Goal: Task Accomplishment & Management: Use online tool/utility

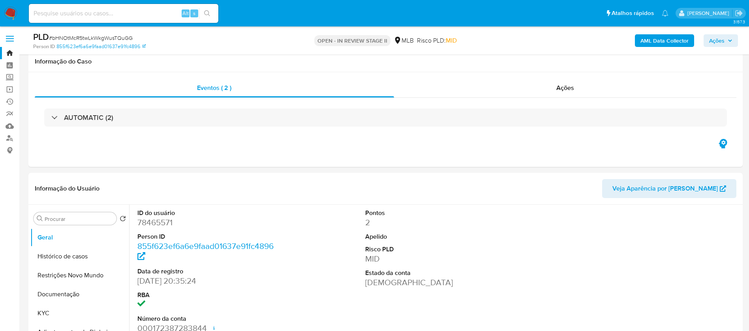
select select "10"
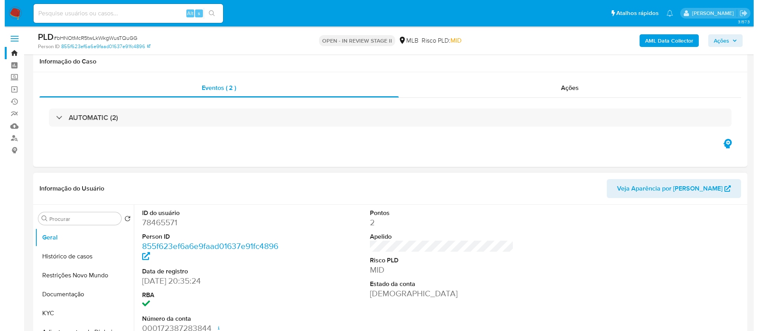
scroll to position [118, 0]
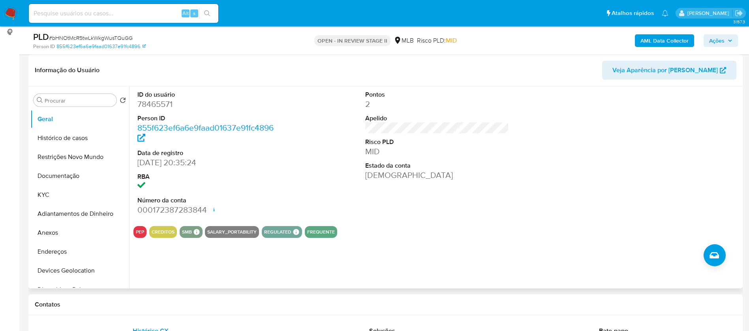
click at [364, 233] on div "PEP CREDITOS SMB SMB SMB Advisor Email - Advisor Name - SALARY_PORTABILITY REGU…" at bounding box center [436, 232] width 607 height 12
click at [92, 176] on button "Documentação" at bounding box center [76, 176] width 92 height 19
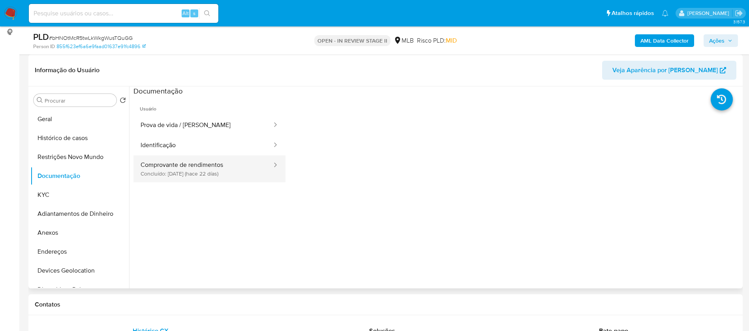
click at [178, 158] on button "Comprovante de rendimentos Concluído: 14/08/2025 (hace 22 días)" at bounding box center [202, 169] width 139 height 27
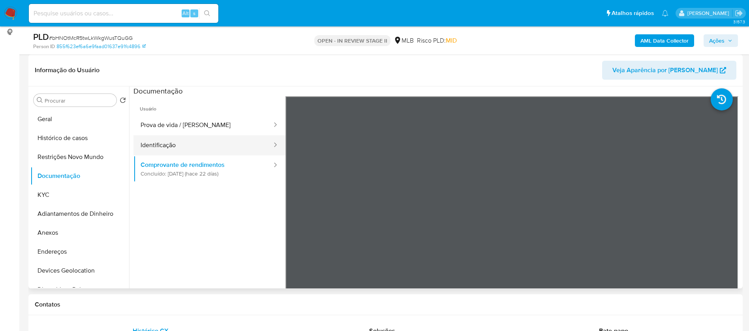
click at [187, 145] on button "Identificação" at bounding box center [202, 145] width 139 height 20
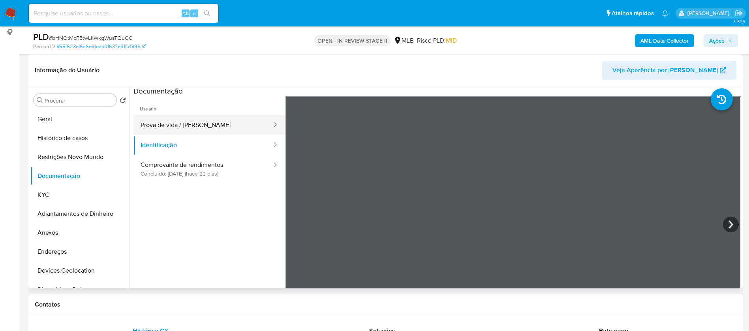
click at [221, 118] on button "Prova de vida / Selfie" at bounding box center [202, 125] width 139 height 20
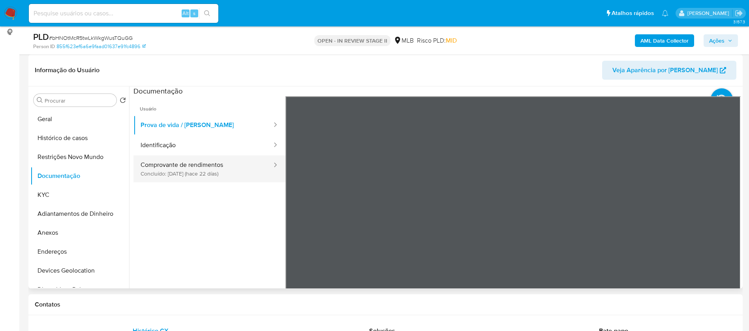
click at [214, 173] on button "Comprovante de rendimentos Concluído: 14/08/2025 (hace 22 días)" at bounding box center [202, 169] width 139 height 27
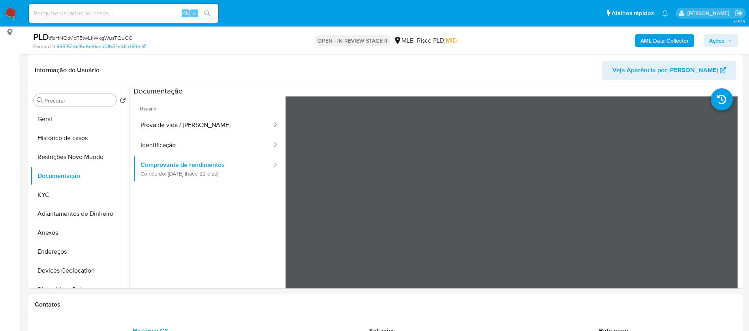
click at [661, 40] on b "AML Data Collector" at bounding box center [664, 40] width 48 height 13
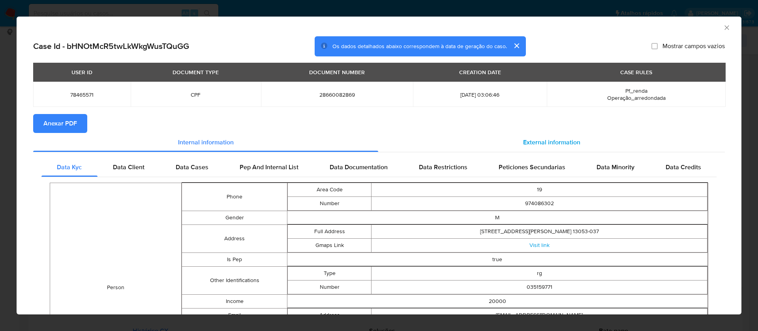
click at [555, 143] on span "External information" at bounding box center [551, 142] width 57 height 9
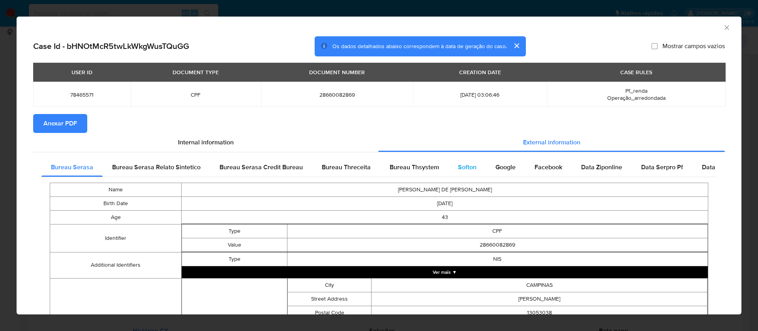
click at [458, 161] on div "Softon" at bounding box center [467, 167] width 38 height 19
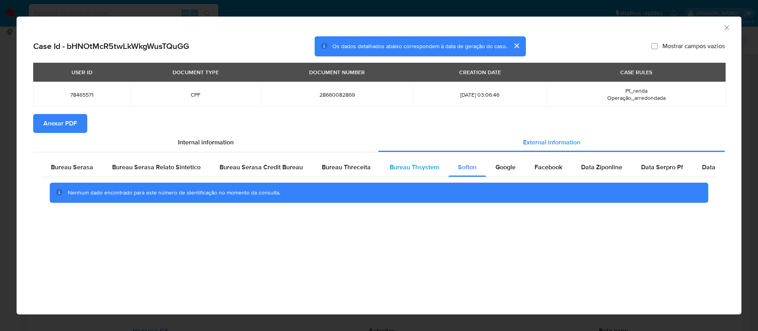
click at [426, 165] on span "Bureau Thsystem" at bounding box center [414, 167] width 49 height 9
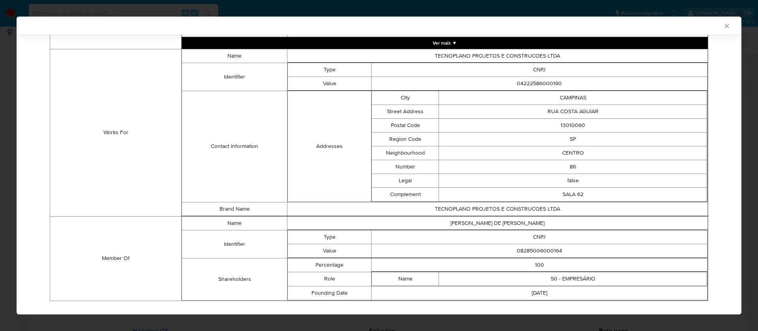
scroll to position [573, 0]
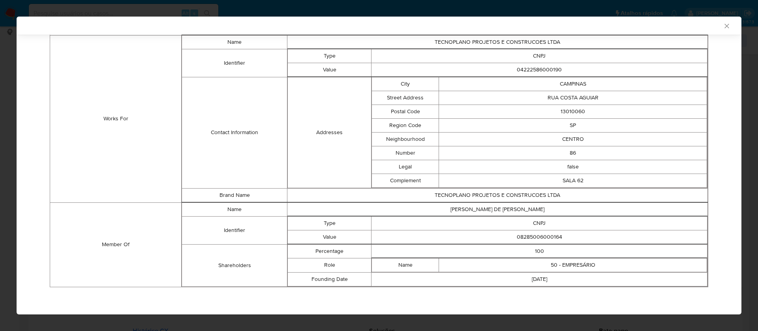
click at [536, 240] on td "08285006000164" at bounding box center [539, 237] width 336 height 14
copy td "08285006000164"
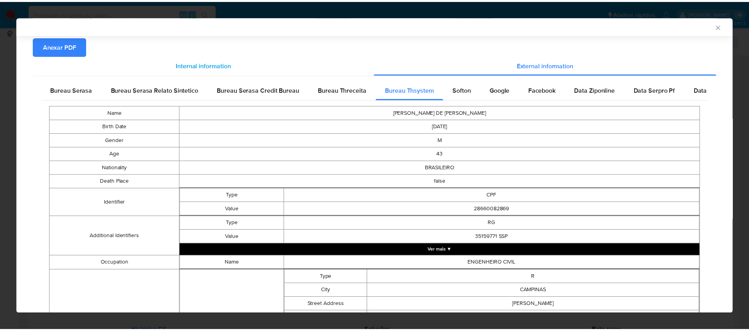
scroll to position [0, 0]
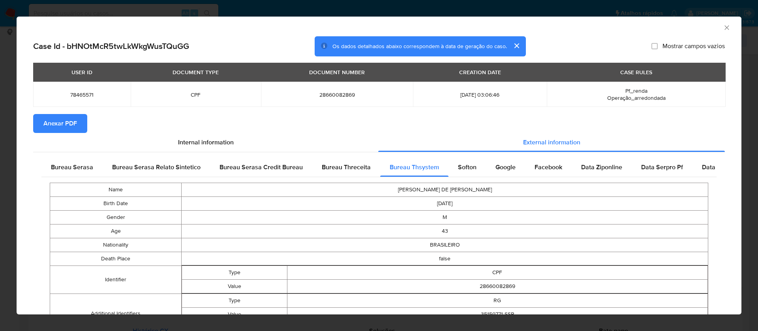
click at [77, 129] on button "Anexar PDF" at bounding box center [60, 123] width 54 height 19
click at [723, 27] on icon "Fechar a janela" at bounding box center [727, 28] width 8 height 8
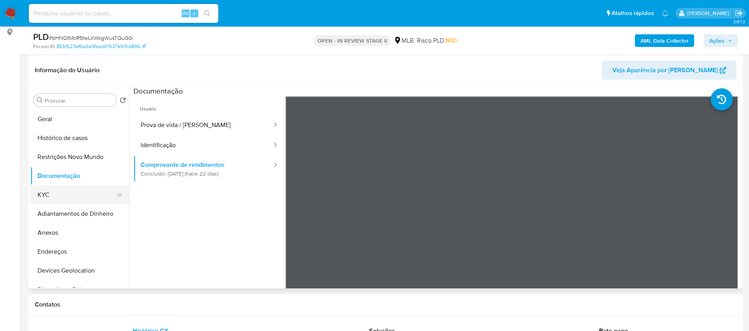
click at [44, 190] on button "KYC" at bounding box center [76, 195] width 92 height 19
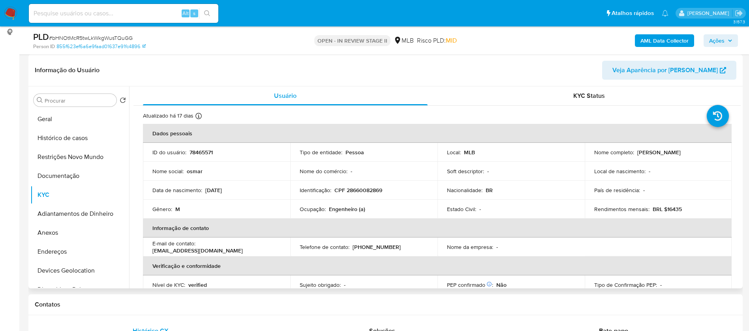
drag, startPoint x: 711, startPoint y: 152, endPoint x: 634, endPoint y: 155, distance: 77.0
click at [634, 155] on div "Nome completo : Osmar Torres de Santana Filho" at bounding box center [658, 152] width 128 height 7
copy p "Osmar Torres de Santana Filho"
click at [203, 151] on p "78465571" at bounding box center [200, 152] width 23 height 7
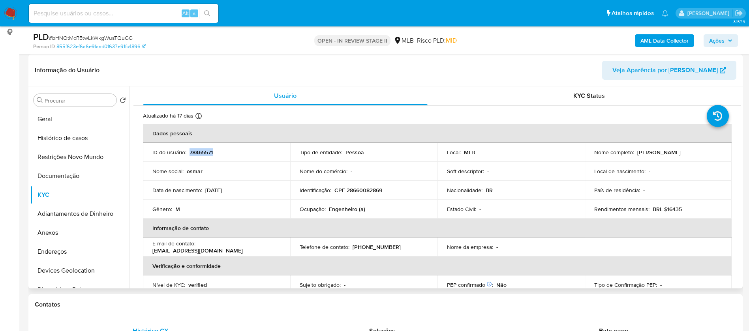
copy p "78465571"
click at [49, 120] on button "Geral" at bounding box center [76, 119] width 92 height 19
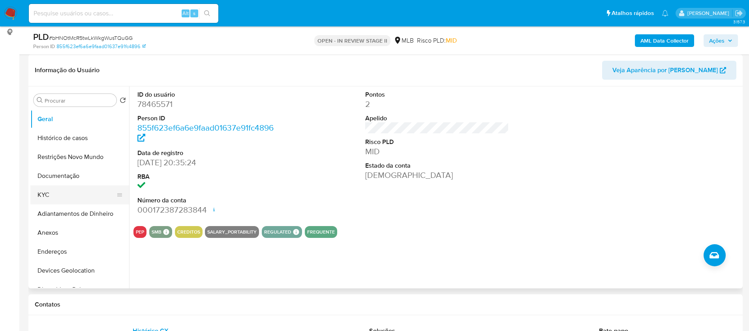
click at [63, 199] on button "KYC" at bounding box center [76, 195] width 92 height 19
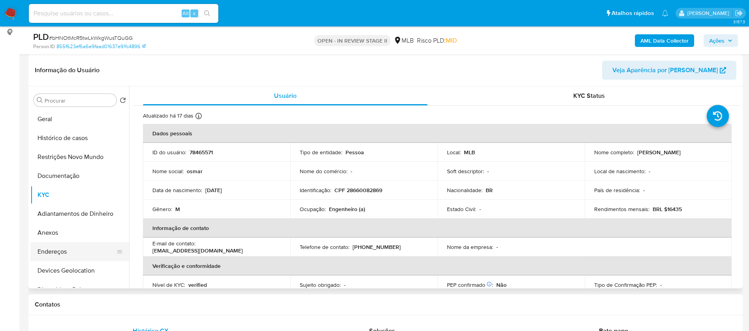
click at [60, 256] on button "Endereços" at bounding box center [76, 251] width 92 height 19
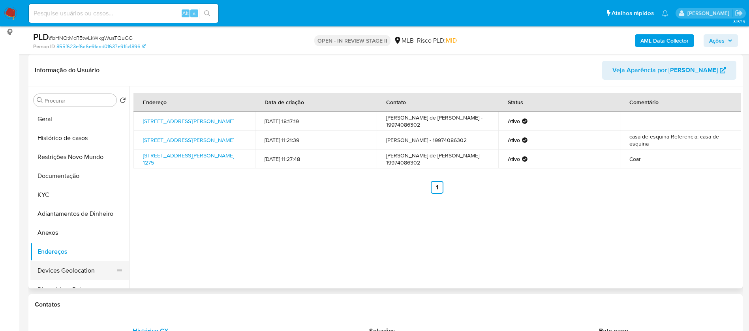
click at [55, 266] on button "Devices Geolocation" at bounding box center [76, 270] width 92 height 19
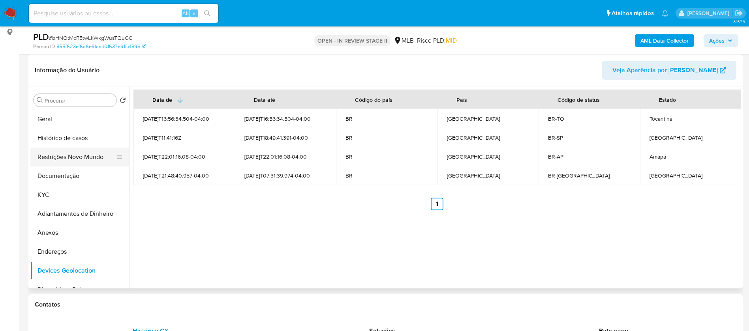
click at [57, 154] on button "Restrições Novo Mundo" at bounding box center [76, 157] width 92 height 19
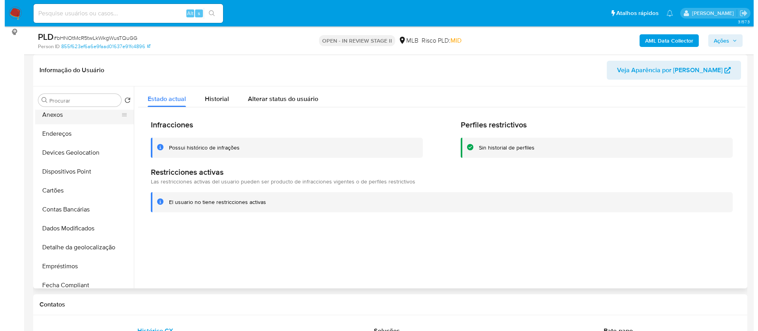
scroll to position [118, 0]
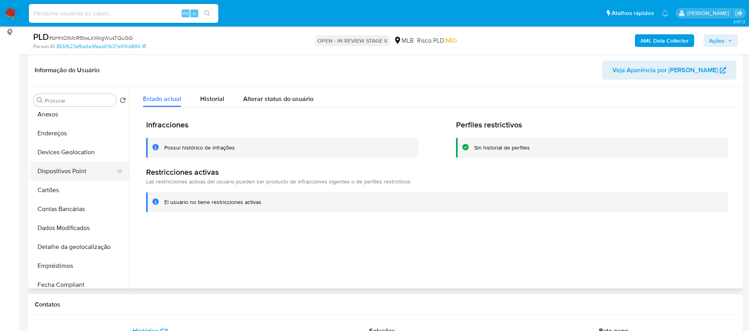
drag, startPoint x: 83, startPoint y: 173, endPoint x: 92, endPoint y: 172, distance: 8.7
click at [83, 172] on button "Dispositivos Point" at bounding box center [76, 171] width 92 height 19
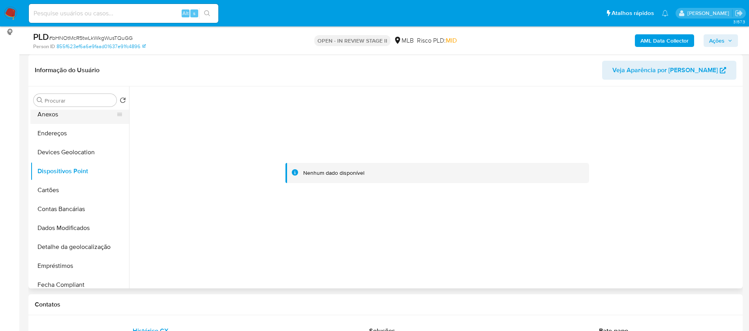
click at [68, 117] on button "Anexos" at bounding box center [76, 114] width 92 height 19
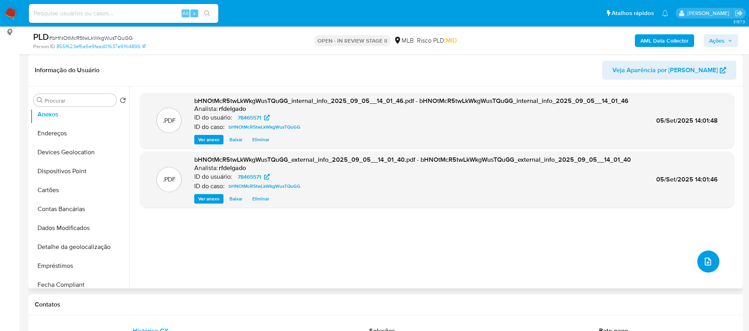
click at [707, 261] on icon "upload-file" at bounding box center [708, 262] width 6 height 8
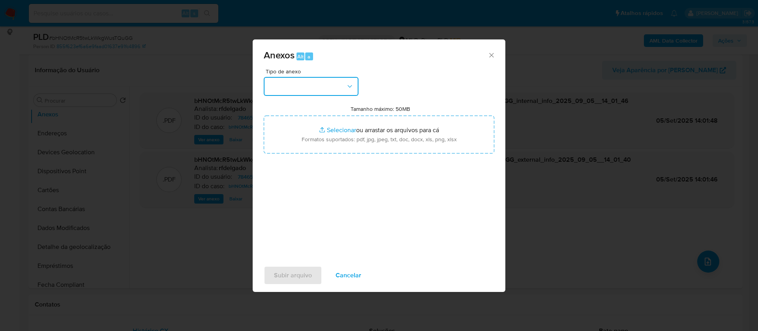
drag, startPoint x: 316, startPoint y: 83, endPoint x: 318, endPoint y: 88, distance: 6.0
click at [316, 82] on button "button" at bounding box center [311, 86] width 95 height 19
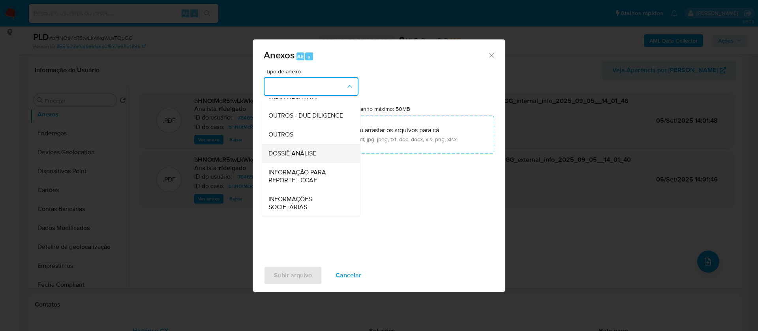
click at [318, 160] on div "DOSSIÊ ANÁLISE" at bounding box center [308, 153] width 81 height 19
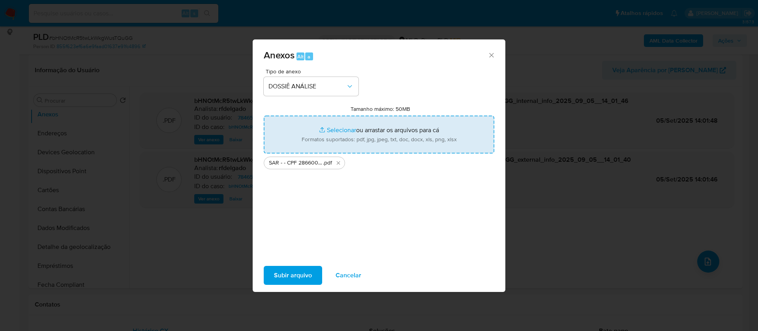
type input "C:\fakepath\Mulan 78465571_2025_09_05_08_47_05.xlsx"
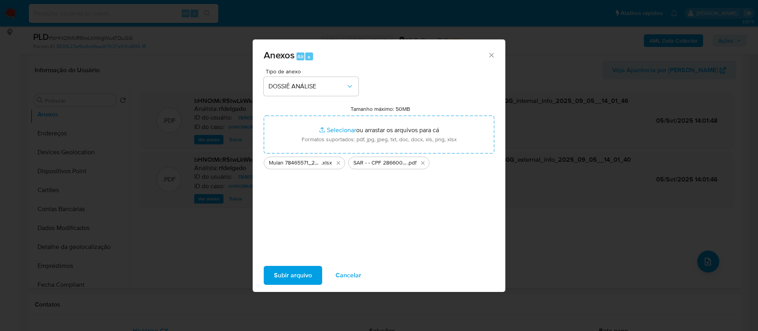
click at [283, 272] on span "Subir arquivo" at bounding box center [293, 275] width 38 height 17
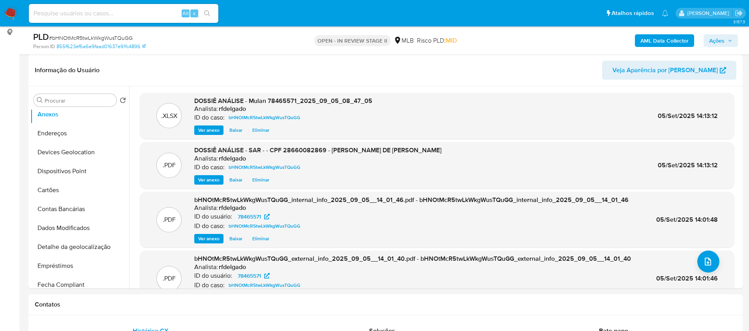
click at [726, 40] on span "Ações" at bounding box center [720, 40] width 23 height 11
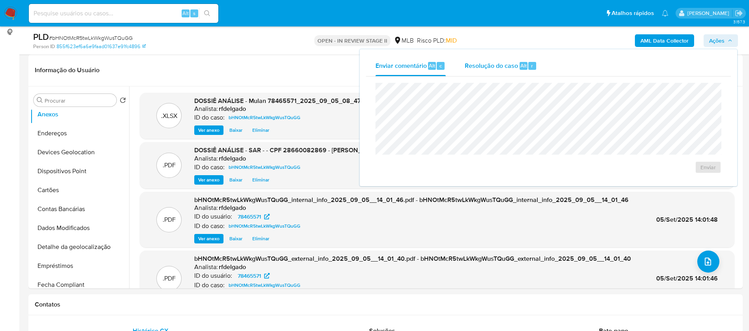
click at [498, 64] on span "Resolução do caso" at bounding box center [491, 65] width 53 height 9
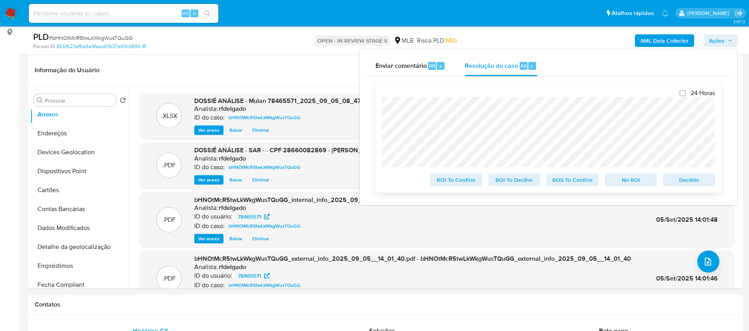
click at [687, 182] on span "Declínio" at bounding box center [688, 179] width 41 height 11
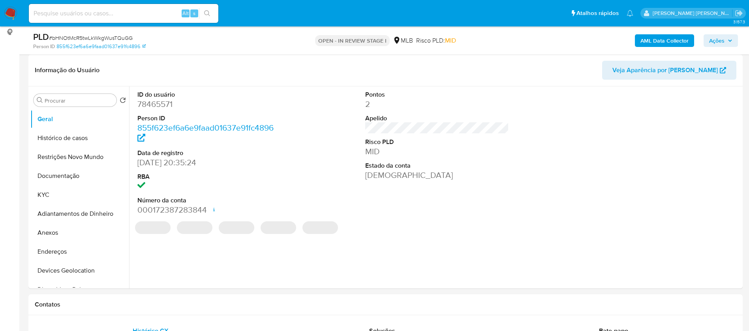
select select "10"
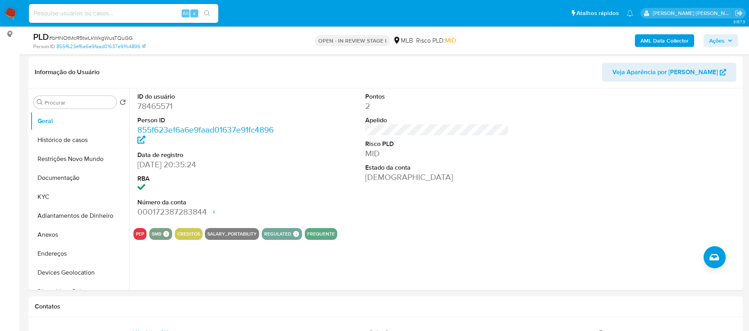
scroll to position [118, 0]
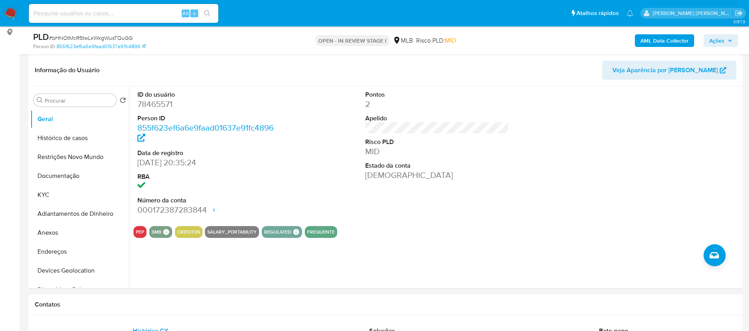
click at [723, 36] on span "Ações" at bounding box center [716, 40] width 15 height 13
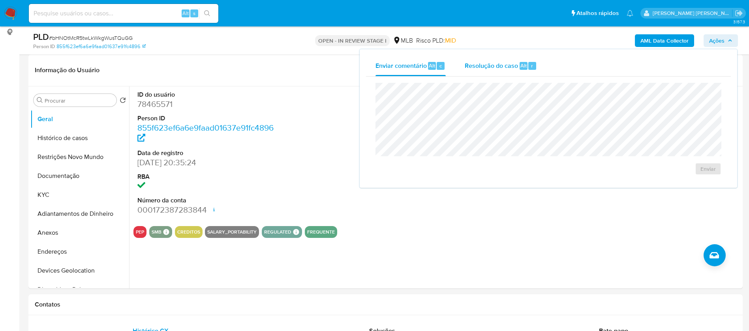
click at [493, 66] on span "Resolução do caso" at bounding box center [491, 65] width 53 height 9
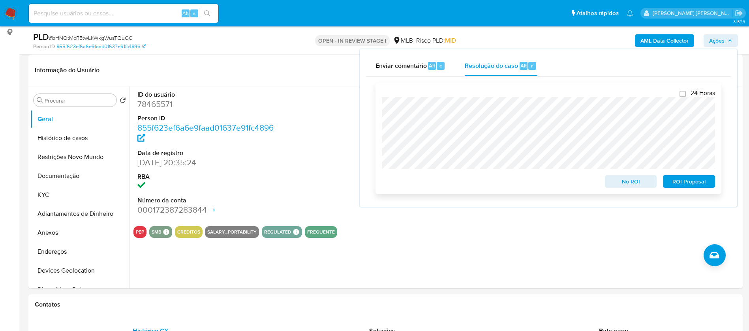
click at [684, 184] on span "ROI Proposal" at bounding box center [688, 181] width 41 height 11
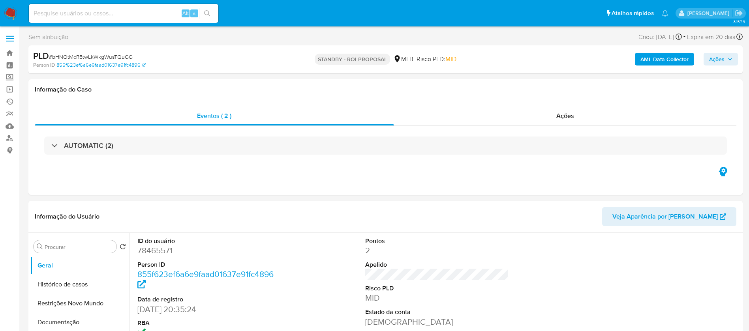
select select "10"
click at [116, 15] on input at bounding box center [123, 13] width 189 height 10
paste input "HFTzgfUxS75gVzpgEBK2EiM7"
type input "HFTzgfUxS75gVzpgEBK2EiM7"
click at [210, 13] on icon "search-icon" at bounding box center [207, 13] width 6 height 6
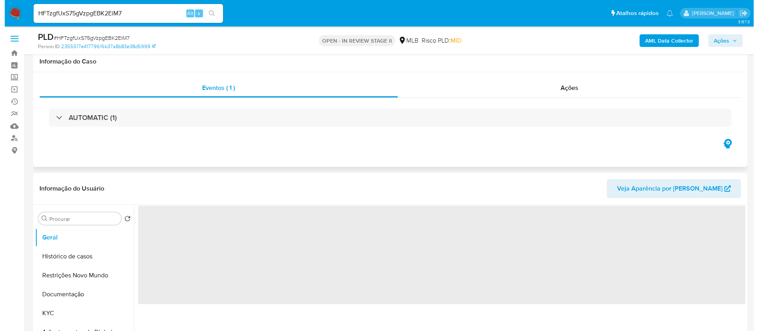
scroll to position [118, 0]
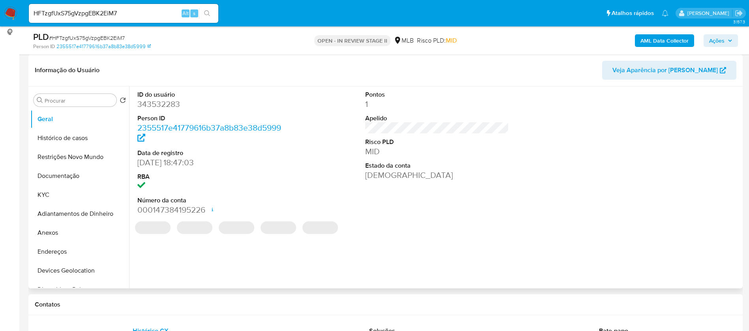
select select "10"
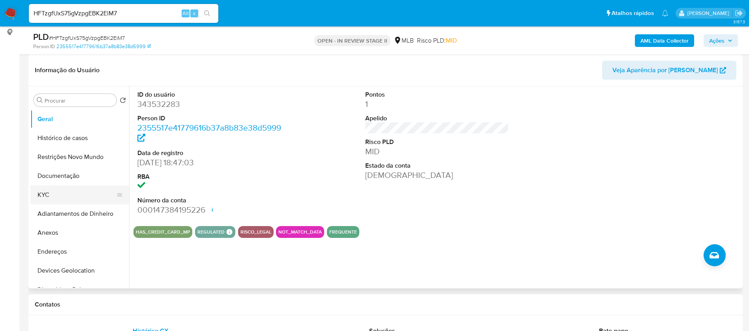
click at [70, 194] on button "KYC" at bounding box center [76, 195] width 92 height 19
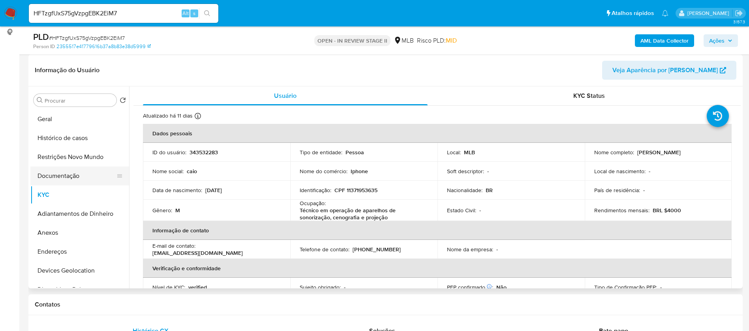
click at [55, 172] on button "Documentação" at bounding box center [76, 176] width 92 height 19
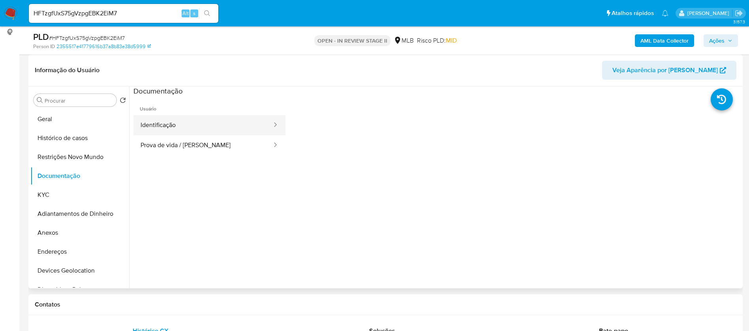
click at [184, 132] on button "Identificação" at bounding box center [202, 125] width 139 height 20
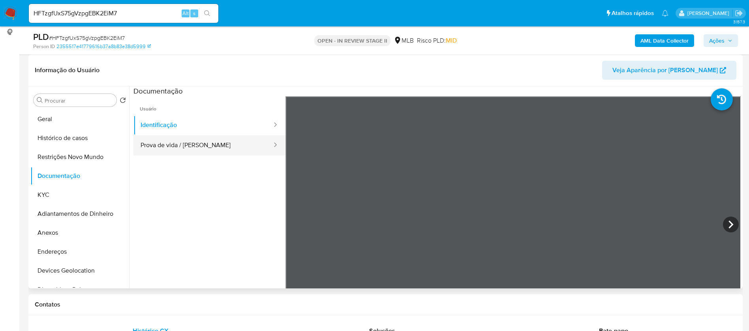
click at [204, 147] on button "Prova de vida / [PERSON_NAME]" at bounding box center [202, 145] width 139 height 20
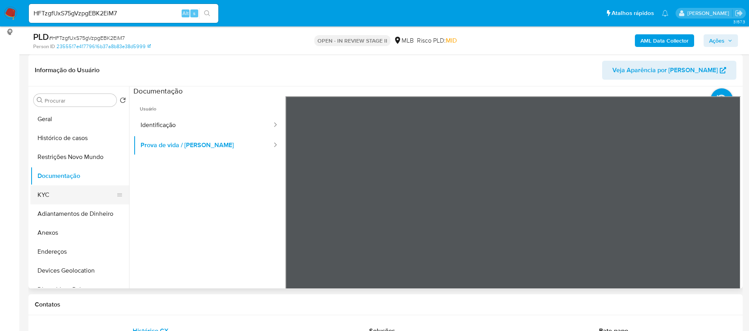
click at [76, 193] on button "KYC" at bounding box center [76, 195] width 92 height 19
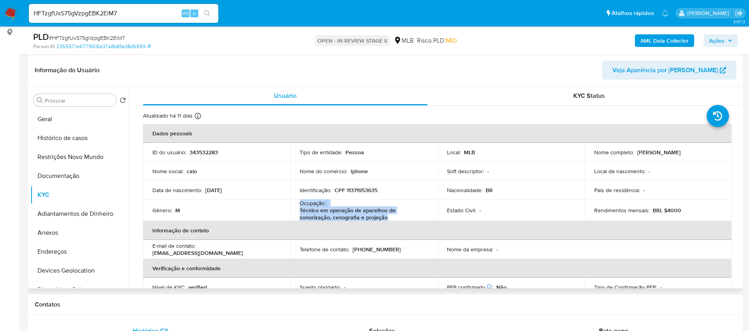
drag, startPoint x: 387, startPoint y: 217, endPoint x: 298, endPoint y: 204, distance: 90.2
click at [298, 204] on td "Ocupação : Técnico em operação de aparelhos de sonorização, cenografia e projeç…" at bounding box center [363, 210] width 147 height 21
copy div "Ocupação : Técnico em operação de aparelhos de sonorização, cenografia e projeç…"
click at [639, 37] on button "AML Data Collector" at bounding box center [664, 40] width 59 height 13
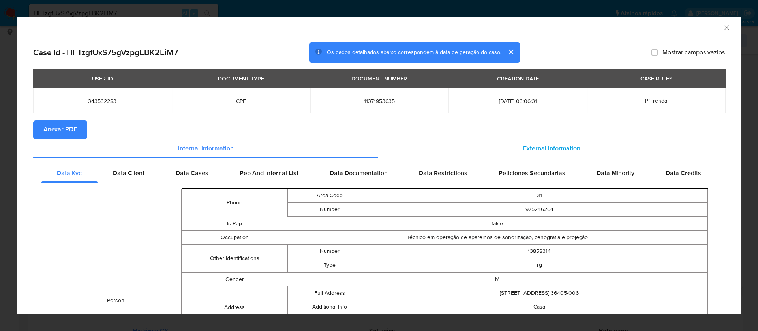
click at [568, 143] on div "External information" at bounding box center [551, 148] width 347 height 19
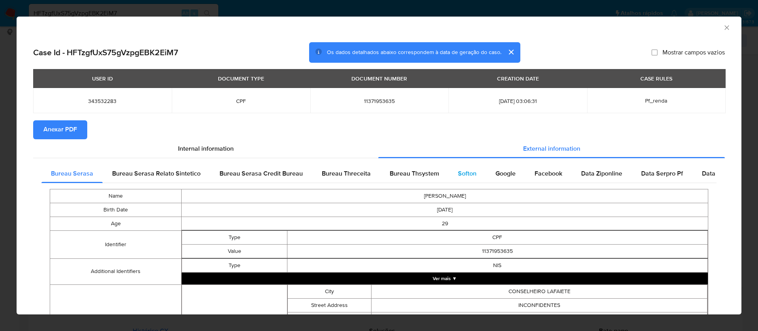
click at [461, 174] on span "Softon" at bounding box center [467, 173] width 19 height 9
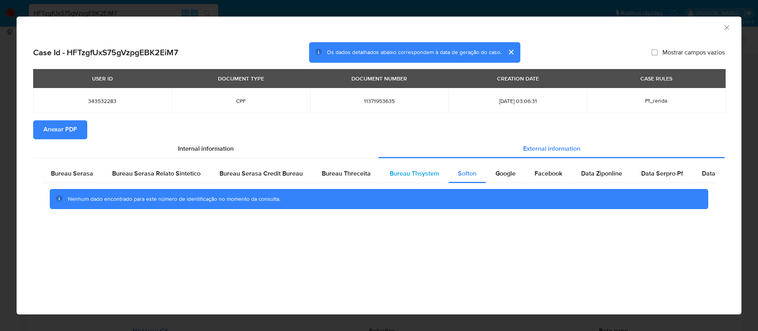
click at [417, 175] on span "Bureau Thsystem" at bounding box center [414, 173] width 49 height 9
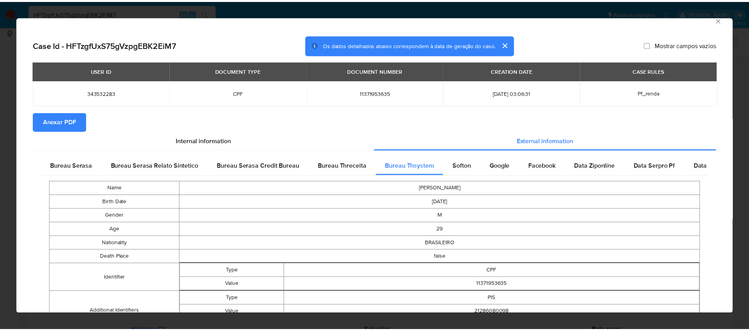
scroll to position [0, 0]
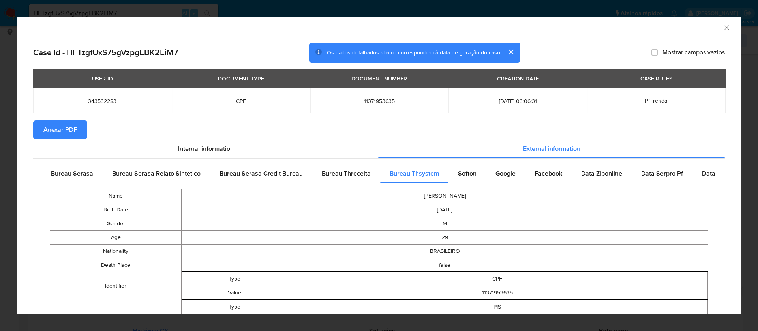
click at [64, 125] on span "Anexar PDF" at bounding box center [60, 129] width 34 height 17
click at [723, 27] on icon "Fechar a janela" at bounding box center [727, 28] width 8 height 8
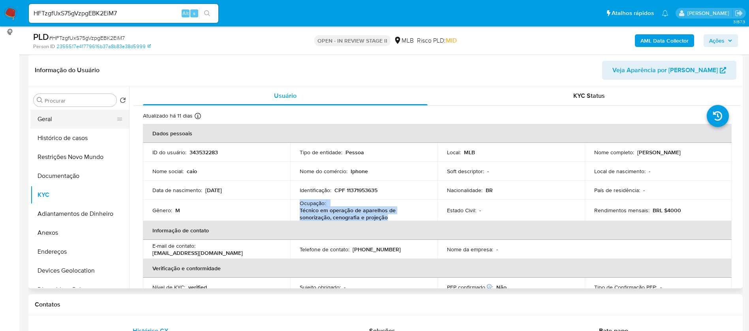
click at [69, 118] on button "Geral" at bounding box center [76, 119] width 92 height 19
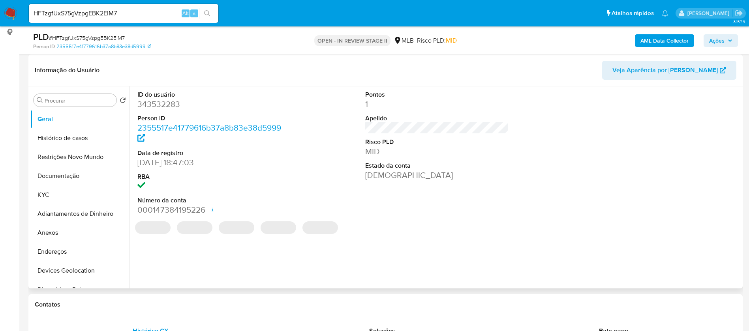
click at [165, 105] on dd "343532283" at bounding box center [209, 104] width 144 height 11
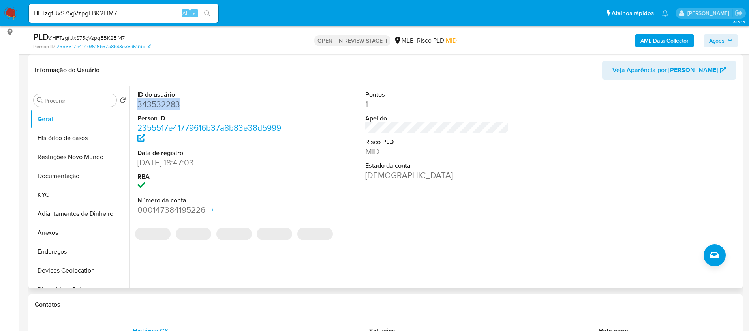
copy dd "343532283"
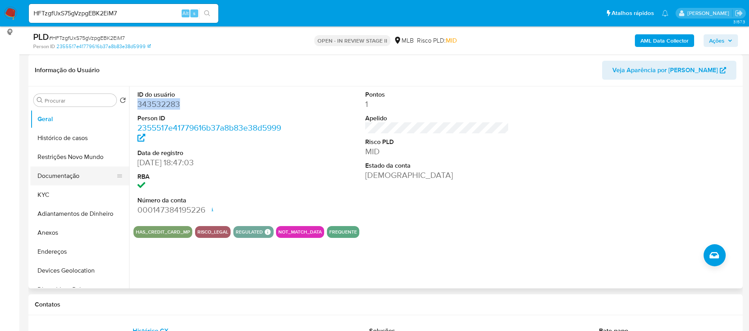
click at [55, 175] on button "Documentação" at bounding box center [76, 176] width 92 height 19
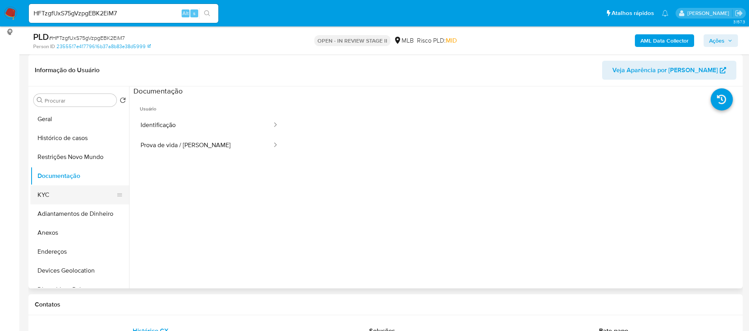
click at [76, 200] on button "KYC" at bounding box center [76, 195] width 92 height 19
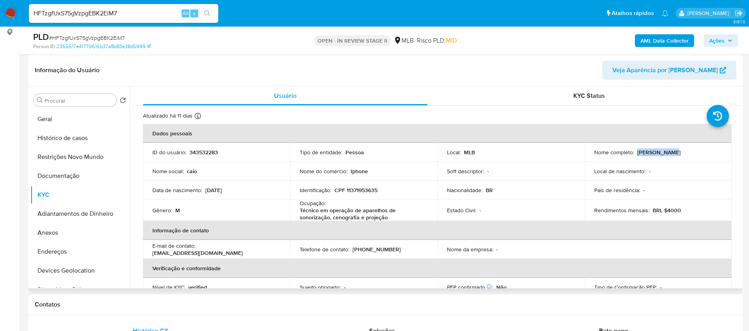
drag, startPoint x: 667, startPoint y: 152, endPoint x: 635, endPoint y: 152, distance: 32.4
click at [635, 152] on div "Nome completo : Caio Pereira" at bounding box center [658, 152] width 128 height 7
copy p "Caio Pereira"
drag, startPoint x: 378, startPoint y: 190, endPoint x: 346, endPoint y: 190, distance: 32.0
click at [346, 190] on div "Identificação : CPF 11371953635" at bounding box center [364, 190] width 128 height 7
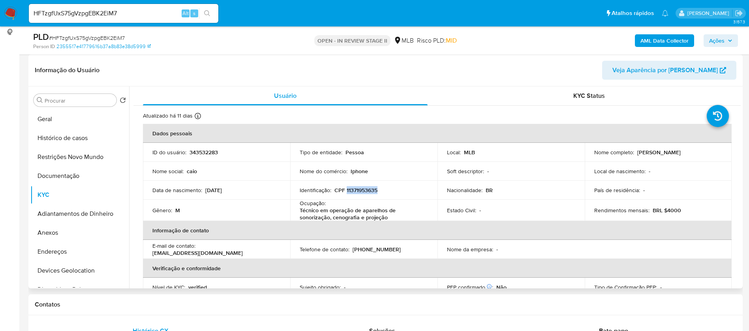
copy p "11371953635"
click at [209, 152] on p "343532283" at bounding box center [203, 152] width 28 height 7
click at [209, 151] on p "343532283" at bounding box center [203, 152] width 28 height 7
copy p "343532283"
click at [51, 118] on button "Geral" at bounding box center [76, 119] width 92 height 19
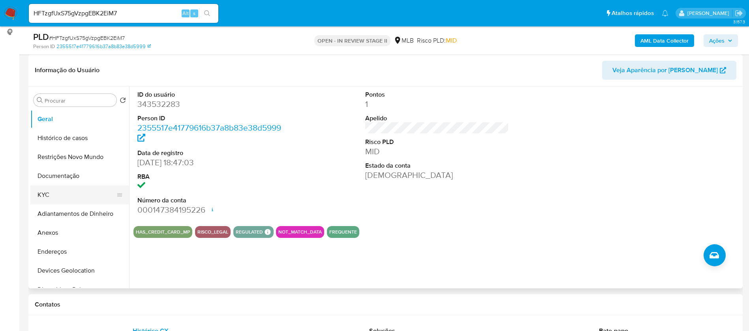
click at [69, 196] on button "KYC" at bounding box center [76, 195] width 92 height 19
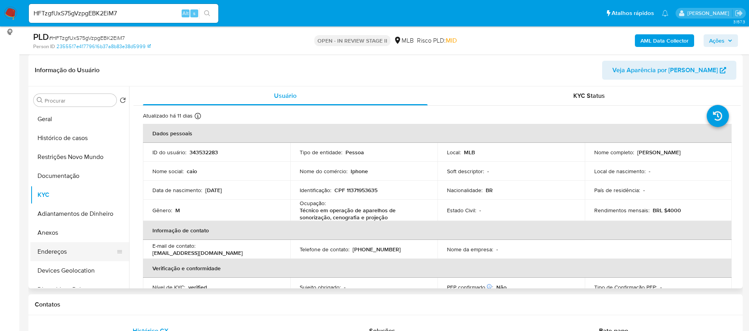
click at [69, 243] on button "Endereços" at bounding box center [76, 251] width 92 height 19
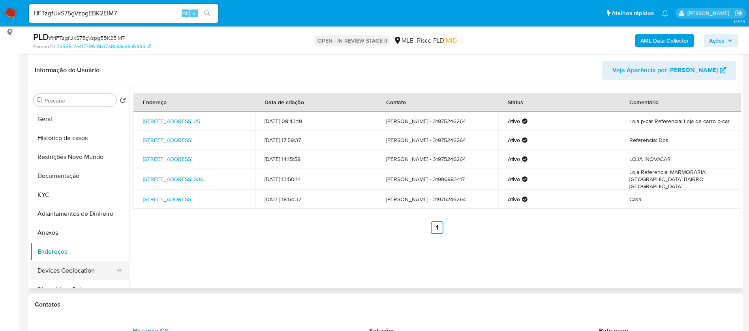
click at [79, 269] on button "Devices Geolocation" at bounding box center [76, 270] width 92 height 19
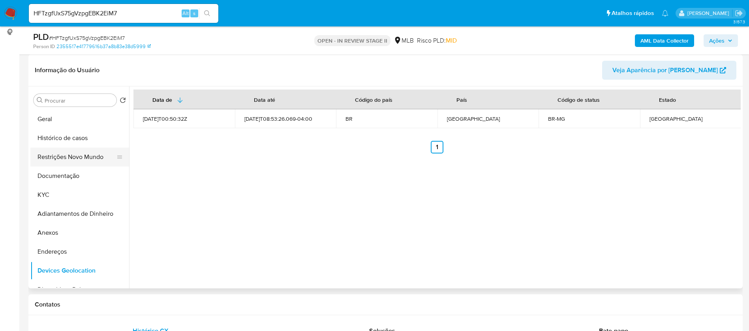
click at [44, 159] on button "Restrições Novo Mundo" at bounding box center [76, 157] width 92 height 19
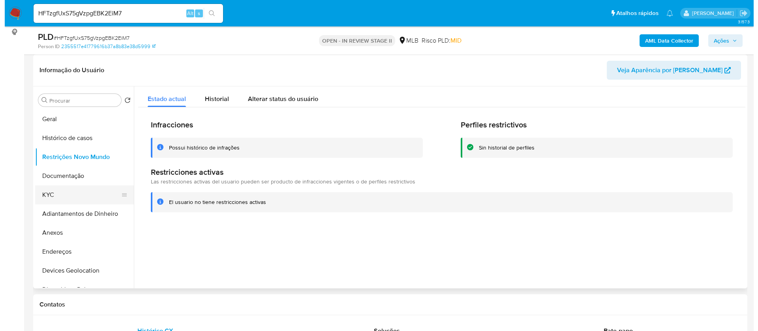
scroll to position [59, 0]
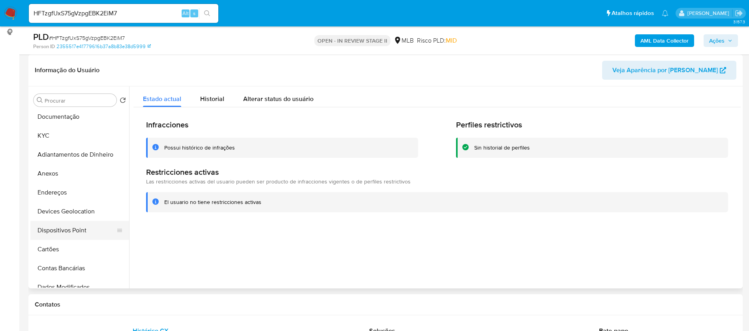
click at [83, 232] on button "Dispositivos Point" at bounding box center [76, 230] width 92 height 19
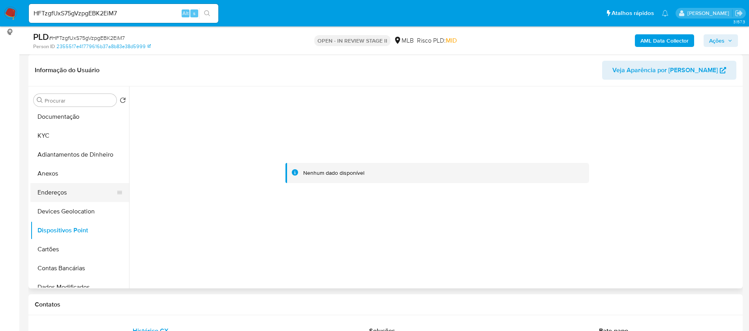
click at [62, 189] on button "Endereços" at bounding box center [76, 192] width 92 height 19
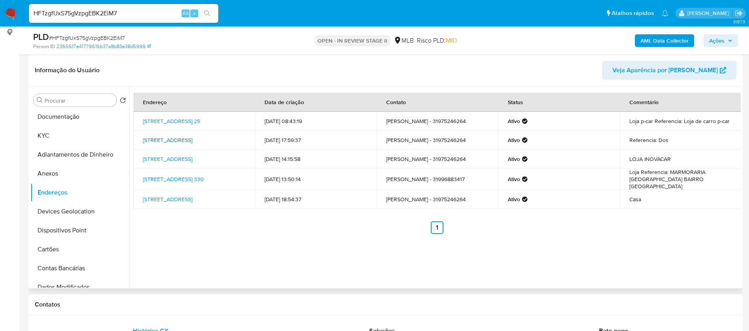
click at [187, 136] on link "Rua Inconfidentes 189, Conselheiro Lafaiete, Minas Gerais, 36405006, Brasil 189" at bounding box center [167, 140] width 49 height 8
click at [204, 181] on link "Br-383 330, São Brás Do Suaçuí, Minas Gerais, 35495000, Brasil 330" at bounding box center [173, 179] width 61 height 8
click at [76, 172] on button "Anexos" at bounding box center [76, 173] width 92 height 19
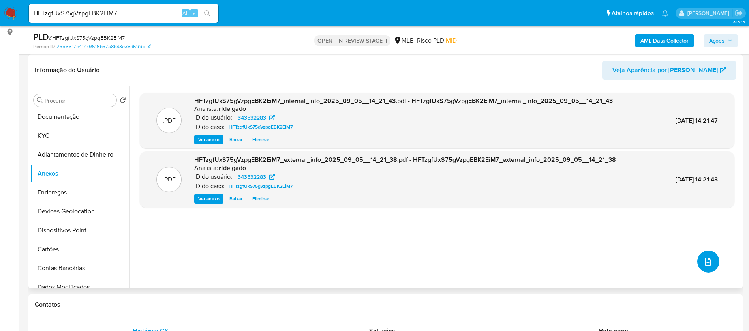
click at [706, 257] on icon "upload-file" at bounding box center [707, 261] width 9 height 9
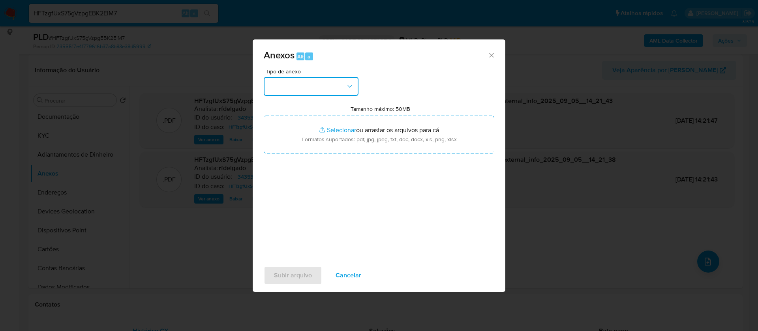
click at [346, 91] on button "button" at bounding box center [311, 86] width 95 height 19
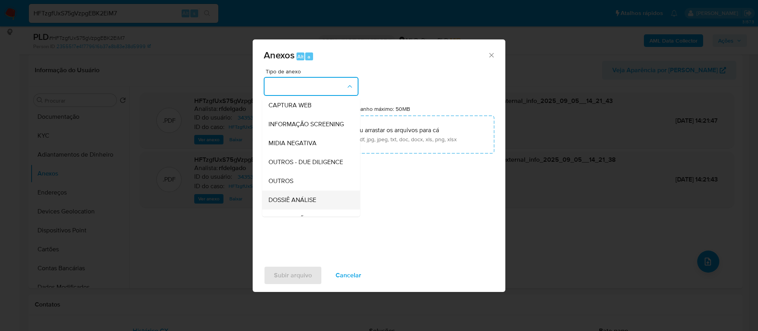
click at [306, 204] on span "DOSSIÊ ANÁLISE" at bounding box center [292, 200] width 48 height 8
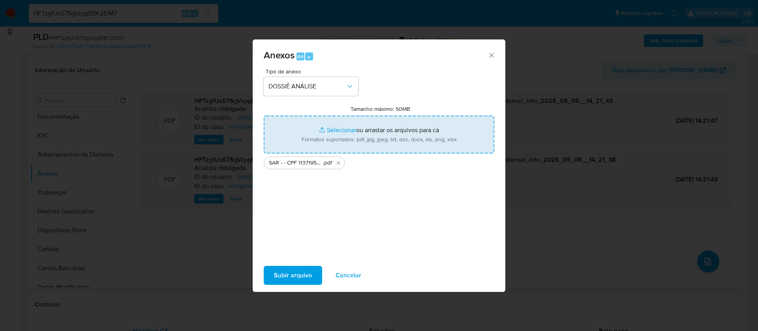
type input "C:\fakepath\Mulan 343532283_2025_09_05_08_47_28.xlsx"
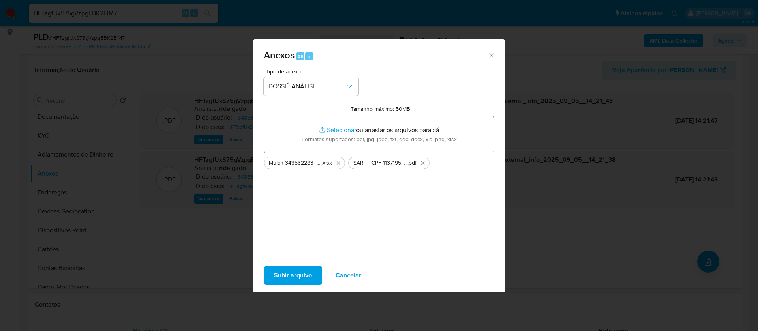
click at [301, 271] on span "Subir arquivo" at bounding box center [293, 275] width 38 height 17
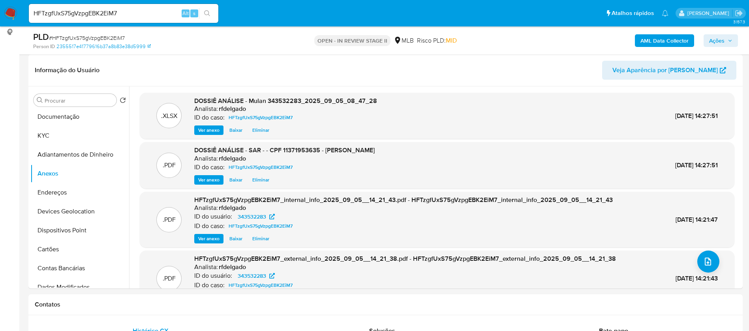
click at [730, 38] on icon "button" at bounding box center [730, 40] width 5 height 5
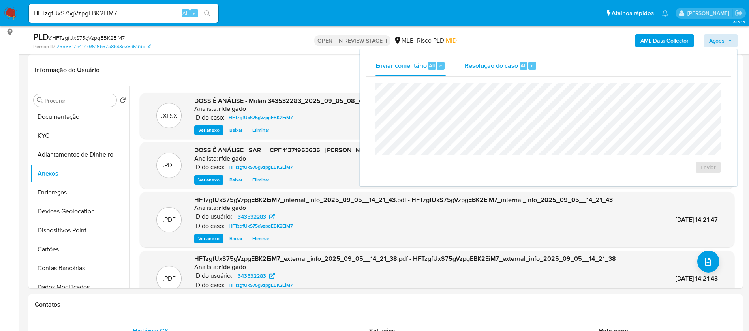
click at [487, 67] on span "Resolução do caso" at bounding box center [491, 65] width 53 height 9
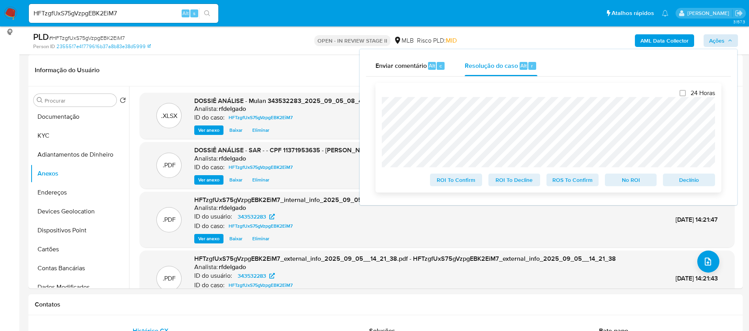
click at [682, 177] on span "Declínio" at bounding box center [688, 179] width 41 height 11
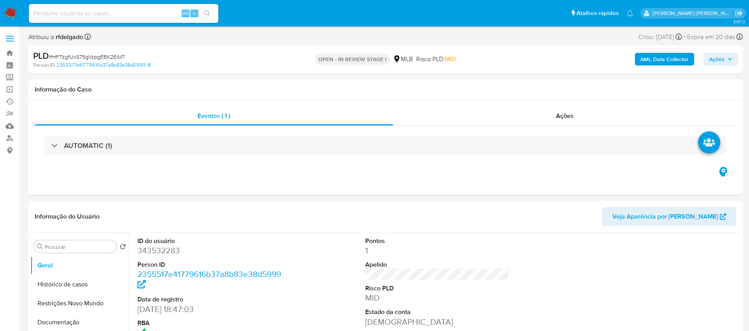
click at [722, 60] on span "Ações" at bounding box center [716, 59] width 15 height 13
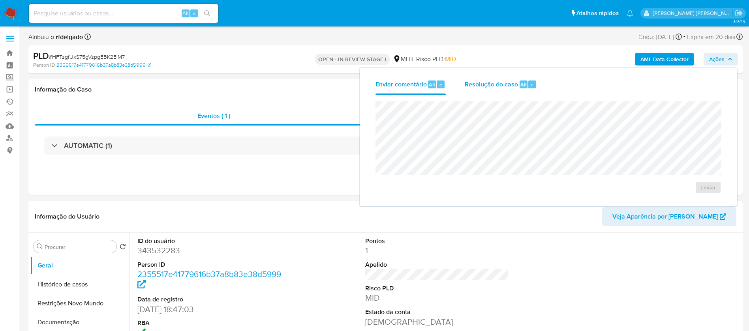
select select "10"
click at [475, 82] on span "Resolução do caso" at bounding box center [491, 84] width 53 height 9
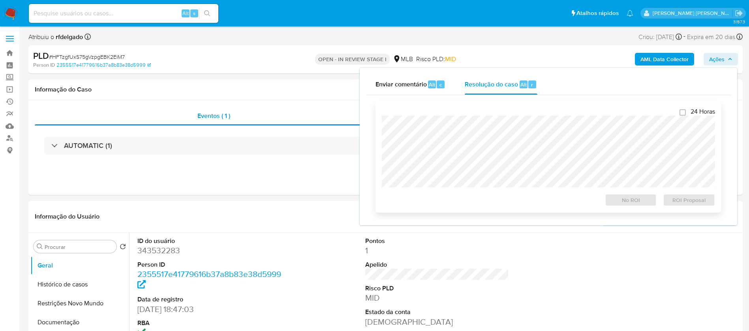
click at [499, 113] on div "24 Horas No ROI ROI Proposal" at bounding box center [548, 157] width 333 height 99
click at [700, 201] on span "ROI Proposal" at bounding box center [688, 200] width 41 height 11
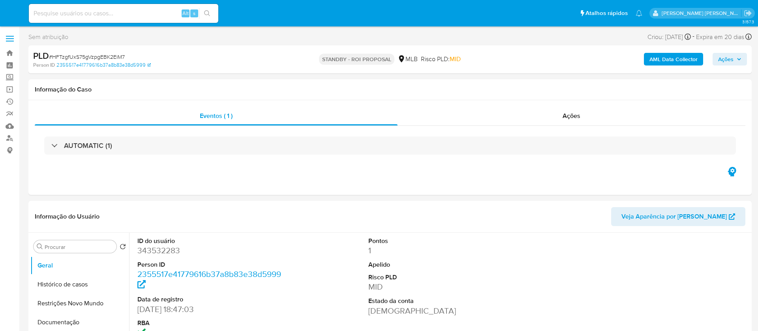
select select "10"
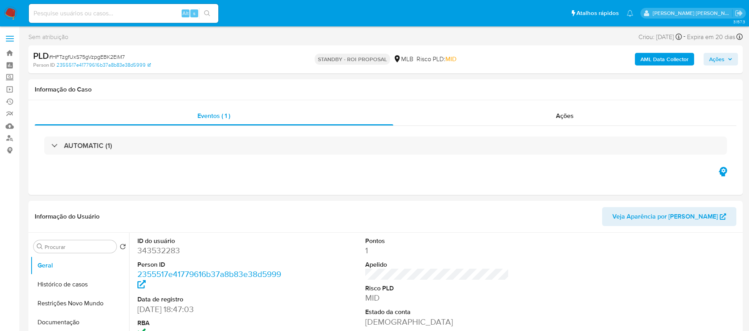
click at [14, 13] on img at bounding box center [10, 13] width 13 height 13
